Goal: Find specific fact: Find specific fact

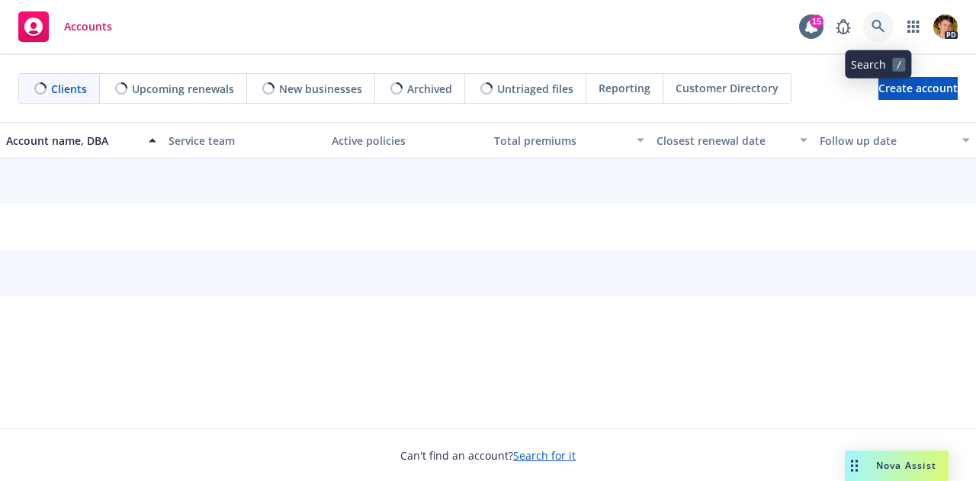
click at [878, 30] on icon at bounding box center [878, 27] width 14 height 14
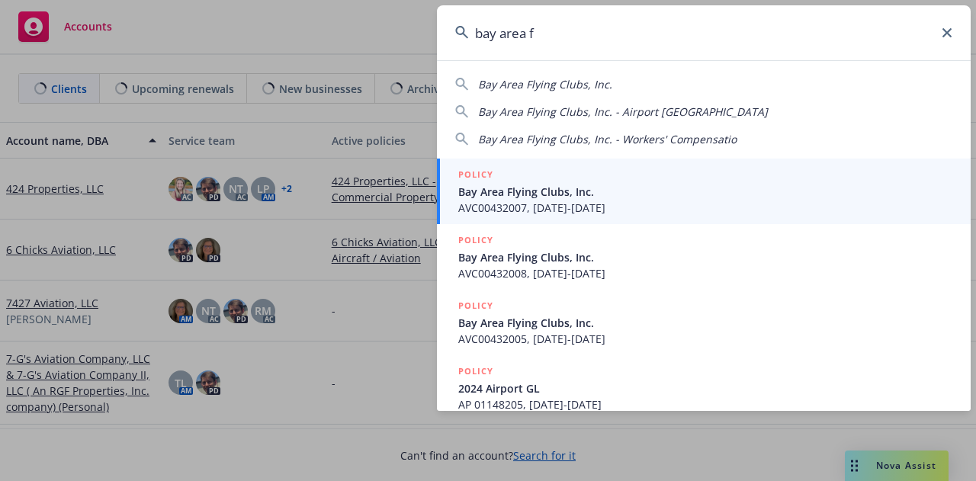
type input "bay area f"
click at [611, 190] on span "Bay Area Flying Clubs, Inc." at bounding box center [705, 192] width 494 height 16
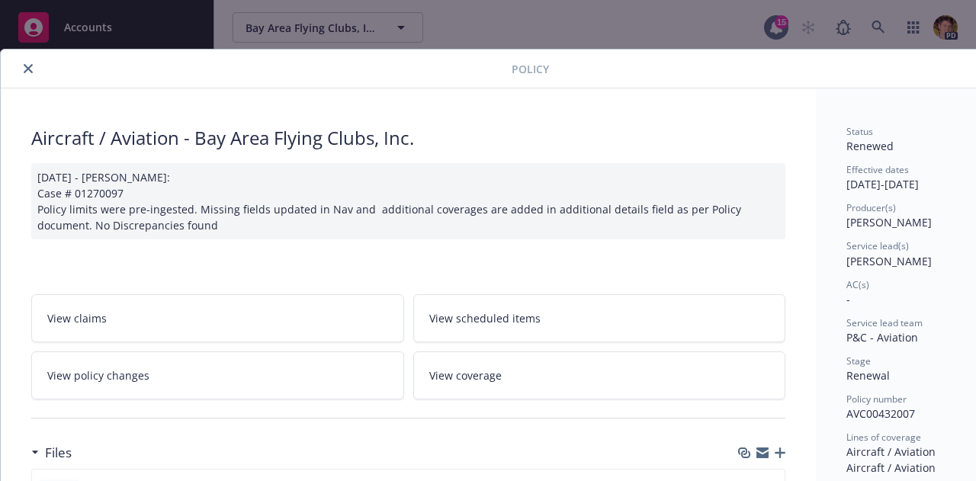
click at [31, 65] on icon "close" at bounding box center [28, 68] width 9 height 9
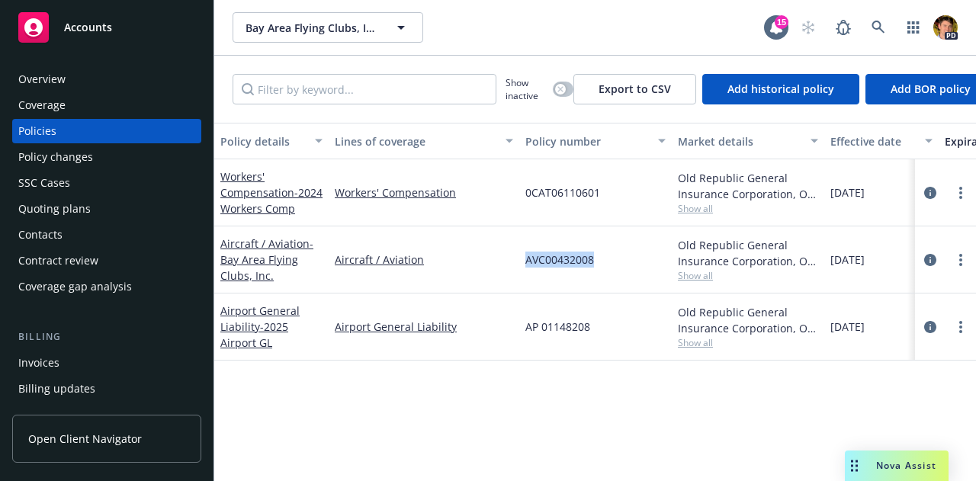
drag, startPoint x: 608, startPoint y: 262, endPoint x: 521, endPoint y: 254, distance: 87.3
click at [521, 254] on div "AVC00432008" at bounding box center [595, 259] width 152 height 67
copy span "AVC00432008"
